Goal: Task Accomplishment & Management: Use online tool/utility

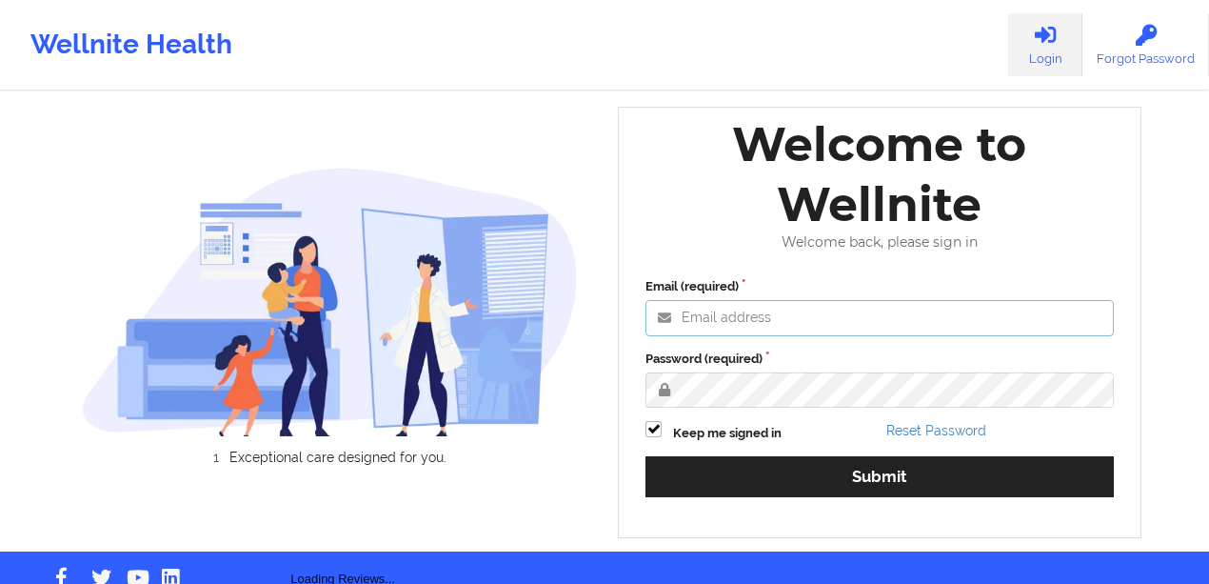
type input "[PERSON_NAME][EMAIL_ADDRESS][PERSON_NAME][DOMAIN_NAME]"
click at [755, 446] on div "Email (required) [PERSON_NAME][EMAIL_ADDRESS][PERSON_NAME][DOMAIN_NAME] Passwor…" at bounding box center [879, 394] width 495 height 260
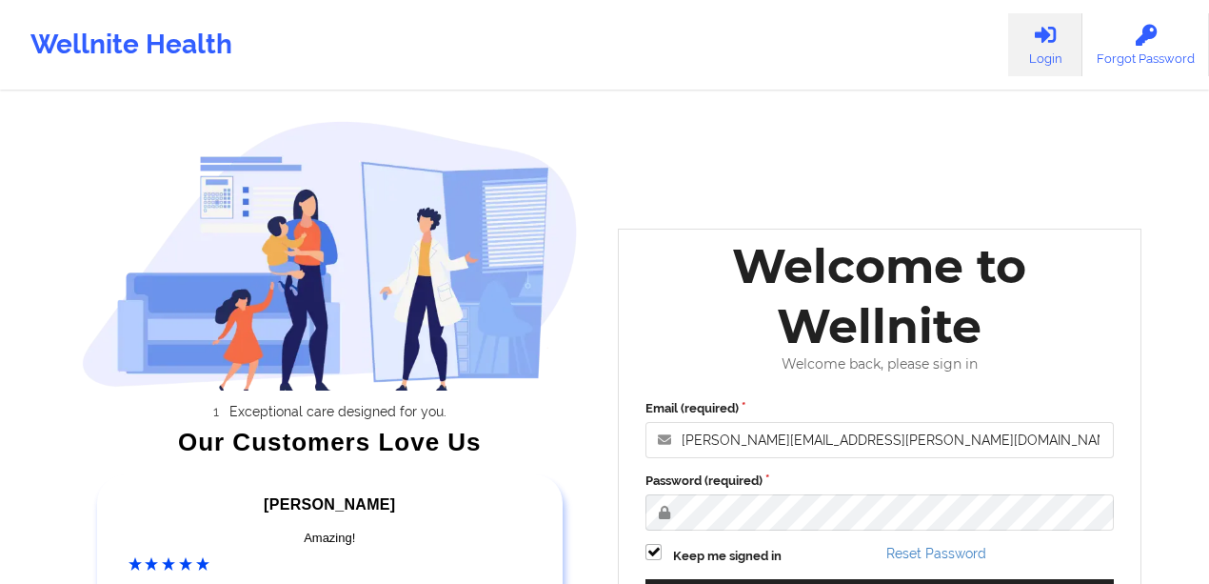
click at [756, 458] on div "Email (required) [PERSON_NAME][EMAIL_ADDRESS][PERSON_NAME][DOMAIN_NAME] Passwor…" at bounding box center [879, 516] width 495 height 260
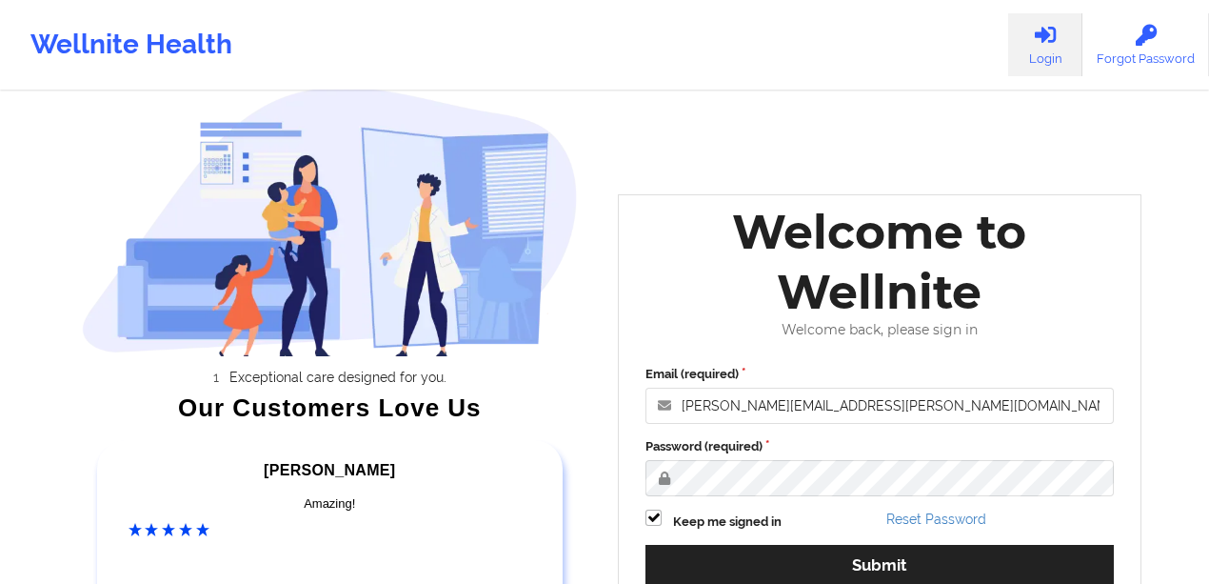
scroll to position [127, 0]
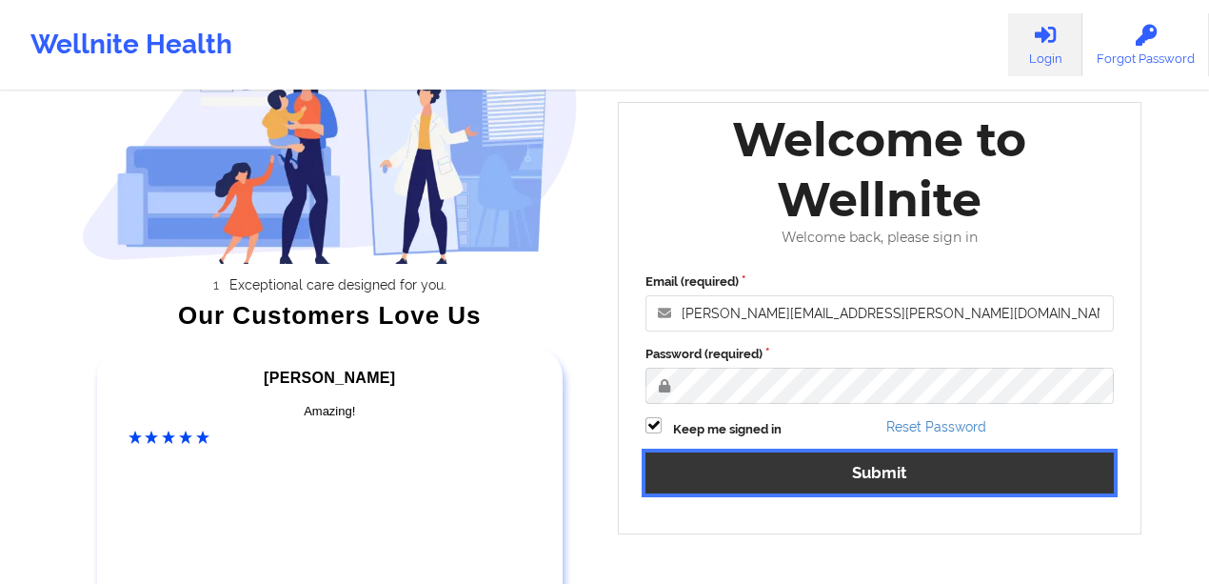
click at [775, 482] on button "Submit" at bounding box center [880, 472] width 469 height 41
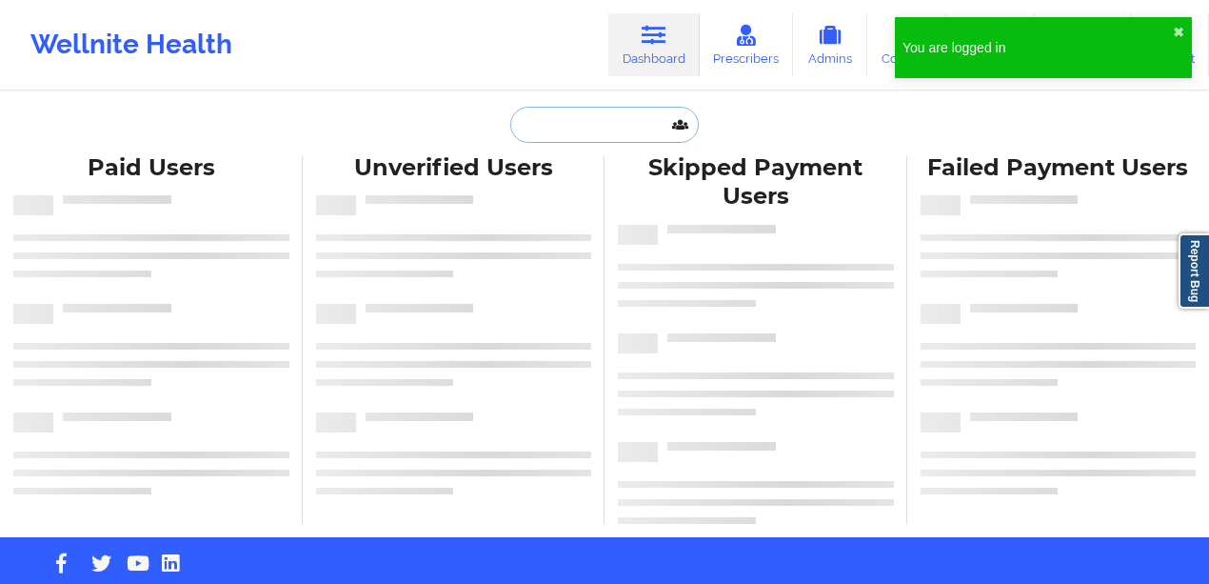
click at [582, 115] on input "text" at bounding box center [604, 125] width 189 height 36
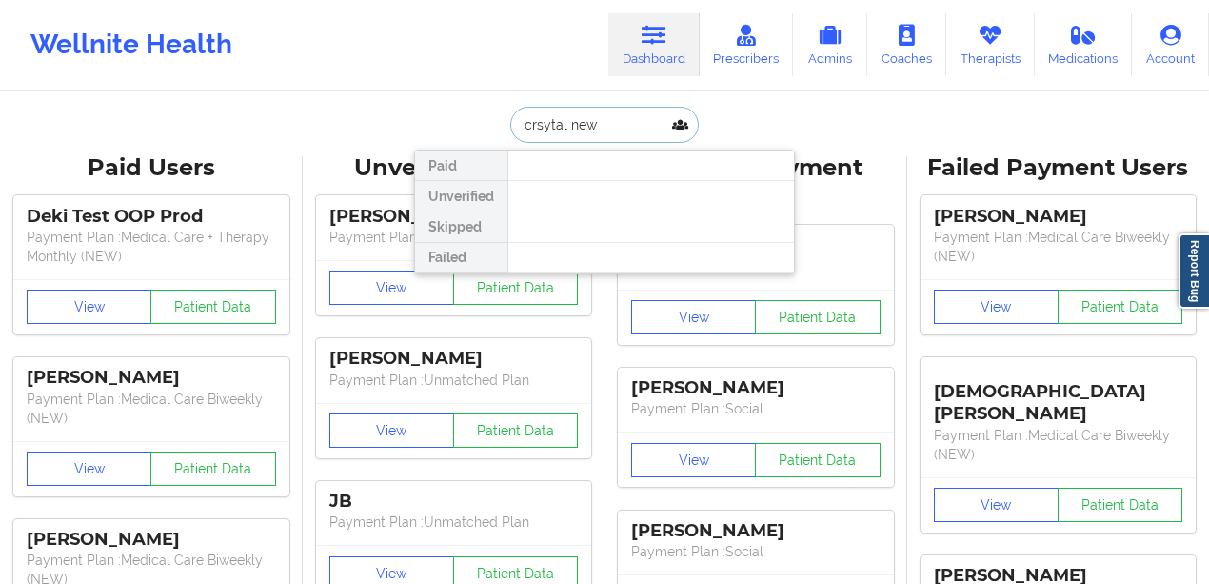
drag, startPoint x: 585, startPoint y: 128, endPoint x: 525, endPoint y: 126, distance: 60.0
click at [530, 126] on input "crsytal new" at bounding box center [604, 125] width 189 height 36
type input "[PERSON_NAME]"
